Goal: Obtain resource: Obtain resource

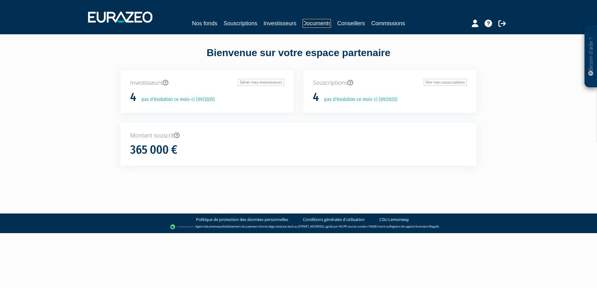
click at [318, 19] on link "Documents" at bounding box center [316, 23] width 28 height 9
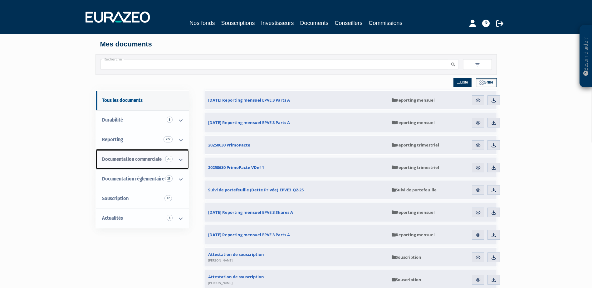
click at [129, 157] on span "Documentation commerciale 23" at bounding box center [132, 159] width 60 height 6
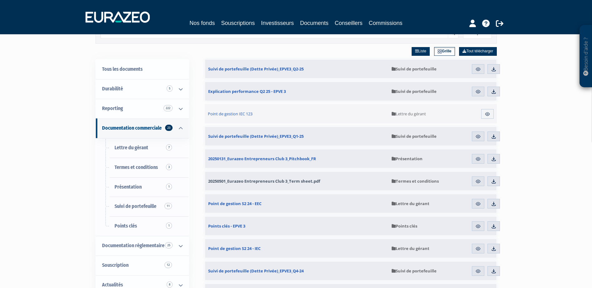
scroll to position [62, 0]
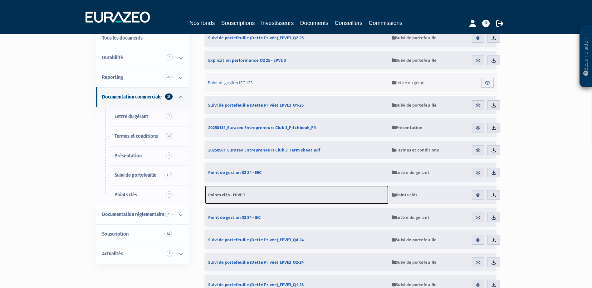
click at [235, 195] on span "Points clés - EPVE 3" at bounding box center [226, 195] width 37 height 6
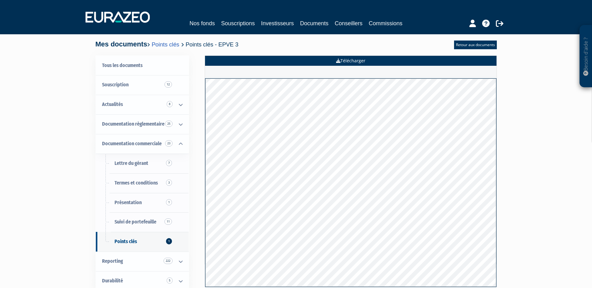
click at [348, 59] on link "Télécharger" at bounding box center [350, 61] width 291 height 10
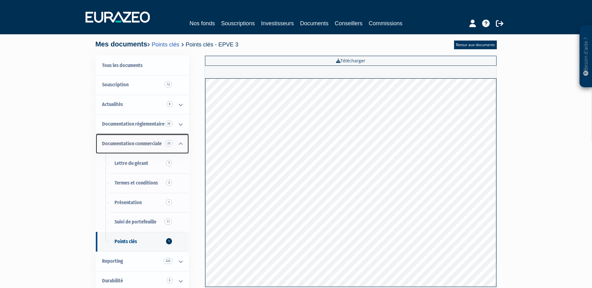
click at [122, 144] on span "Documentation commerciale 23" at bounding box center [132, 144] width 60 height 6
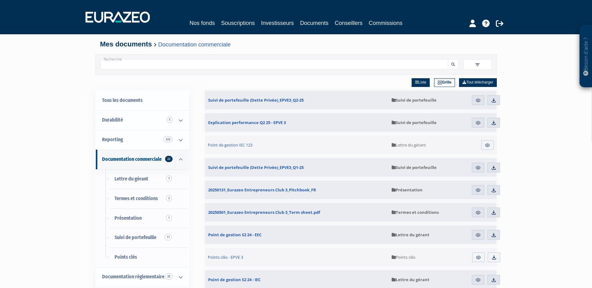
click at [190, 66] on input "Recherche" at bounding box center [274, 64] width 348 height 10
type input "PITCHBOOK"
click at [448, 59] on button "submit" at bounding box center [453, 64] width 11 height 10
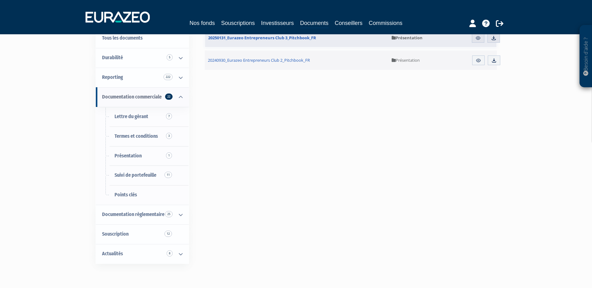
scroll to position [31, 0]
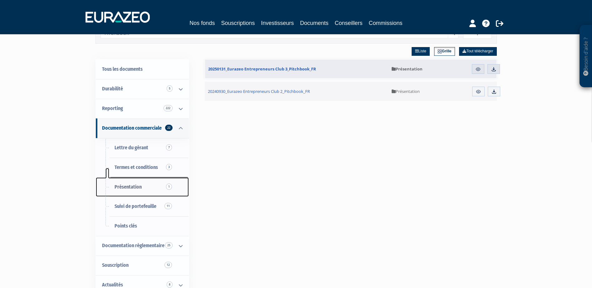
click at [135, 187] on span "Présentation 1" at bounding box center [128, 187] width 27 height 6
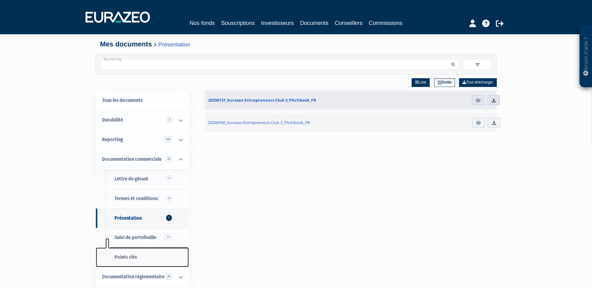
click at [126, 257] on span "Points clés" at bounding box center [126, 257] width 22 height 6
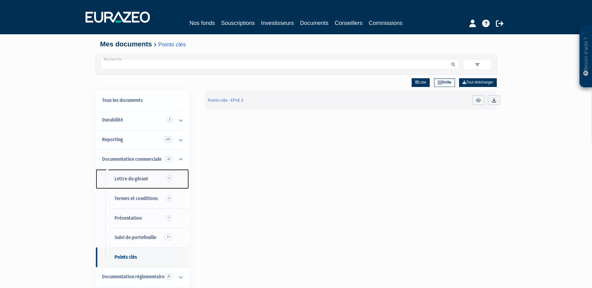
click at [131, 179] on span "Lettre du gérant 7" at bounding box center [132, 179] width 34 height 6
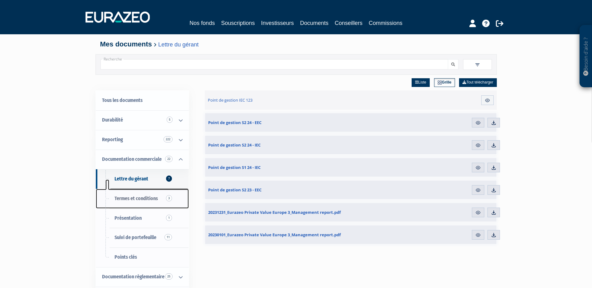
click at [125, 198] on span "Termes et conditions 3" at bounding box center [136, 199] width 43 height 6
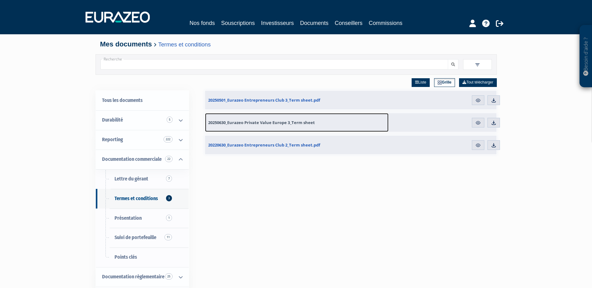
click at [261, 125] on span "20250630_Eurazeo Private Value Europe 3_Term sheet" at bounding box center [261, 123] width 107 height 6
